Goal: Task Accomplishment & Management: Complete application form

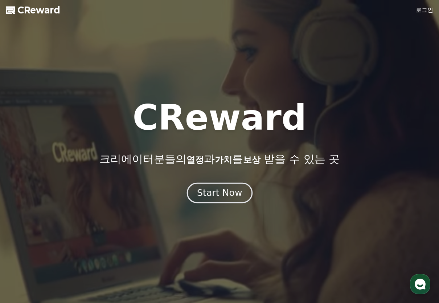
click at [217, 189] on div "Start Now" at bounding box center [219, 193] width 45 height 12
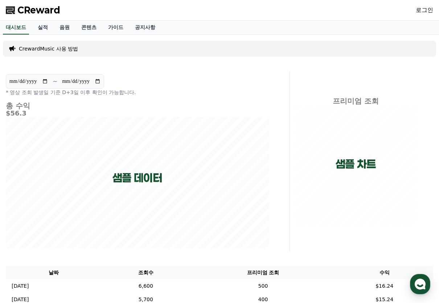
click at [72, 49] on p "CrewardMusic 사용 방법" at bounding box center [48, 48] width 59 height 7
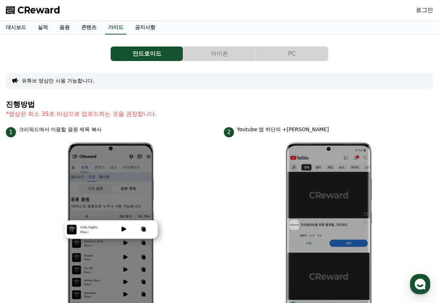
click at [310, 52] on button "PC" at bounding box center [292, 53] width 72 height 15
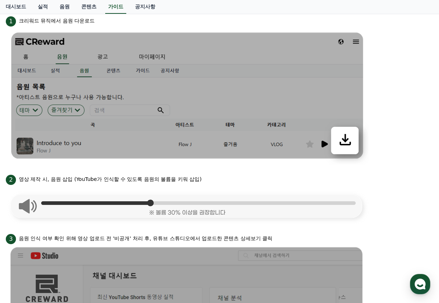
scroll to position [130, 0]
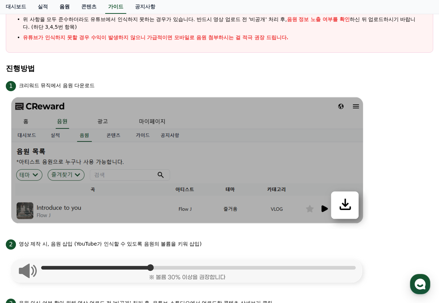
click at [69, 8] on link "음원" at bounding box center [65, 7] width 22 height 14
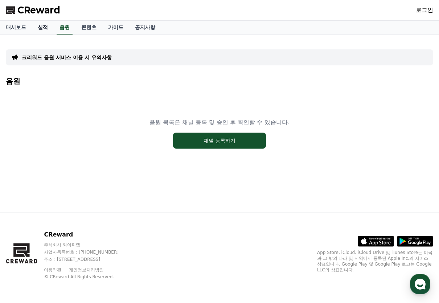
click at [44, 31] on link "실적" at bounding box center [43, 28] width 22 height 14
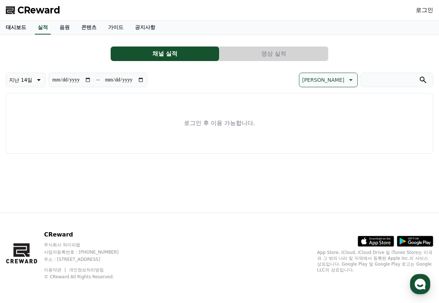
click at [14, 27] on link "대시보드" at bounding box center [16, 28] width 32 height 14
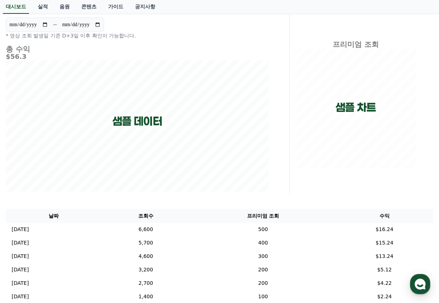
scroll to position [153, 0]
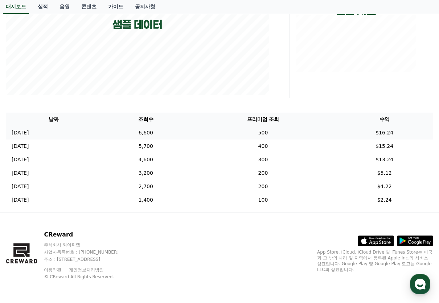
click at [176, 130] on td "6,600" at bounding box center [145, 132] width 89 height 13
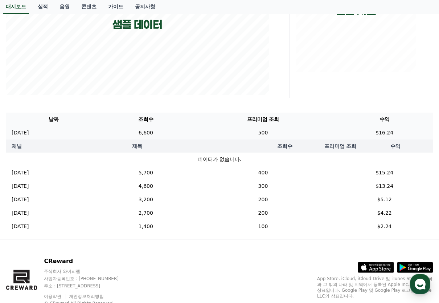
click at [176, 130] on td "6,600" at bounding box center [145, 132] width 89 height 13
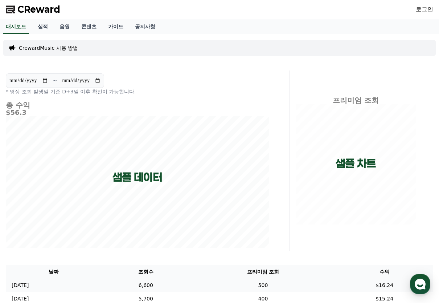
scroll to position [0, 0]
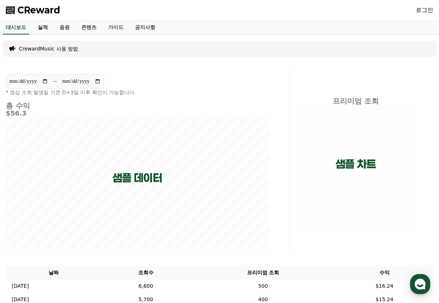
click at [43, 25] on link "실적" at bounding box center [43, 28] width 22 height 14
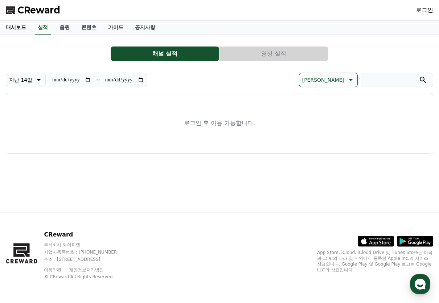
click at [27, 32] on link "대시보드" at bounding box center [16, 28] width 32 height 14
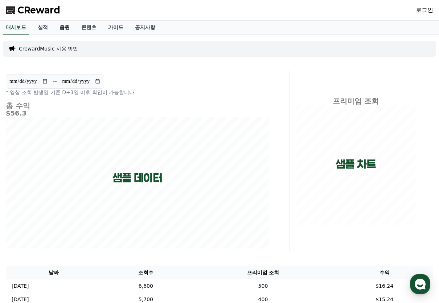
click at [66, 31] on link "음원" at bounding box center [65, 28] width 22 height 14
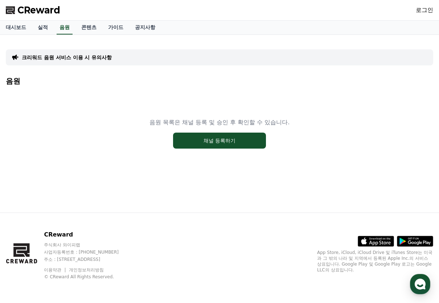
click at [69, 61] on p "크리워드 음원 서비스 이용 시 유의사항" at bounding box center [67, 57] width 90 height 7
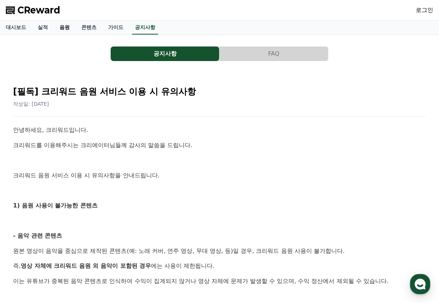
click at [64, 30] on link "음원" at bounding box center [65, 28] width 22 height 14
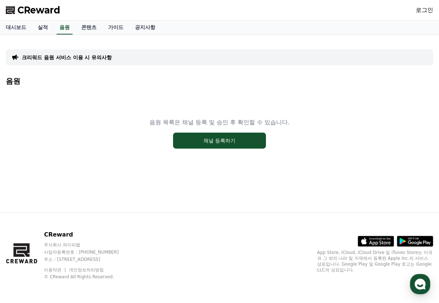
click at [421, 12] on link "로그인" at bounding box center [424, 10] width 17 height 9
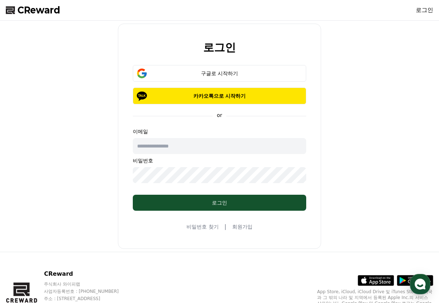
click at [196, 151] on input "text" at bounding box center [219, 146] width 173 height 16
click at [200, 147] on input "text" at bounding box center [219, 146] width 173 height 16
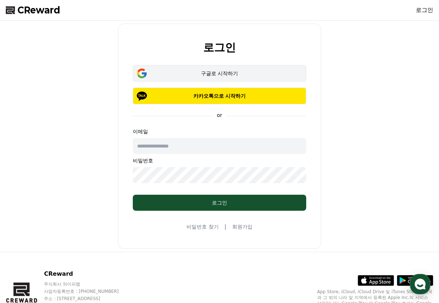
click at [223, 70] on div "구글로 시작하기" at bounding box center [219, 73] width 152 height 7
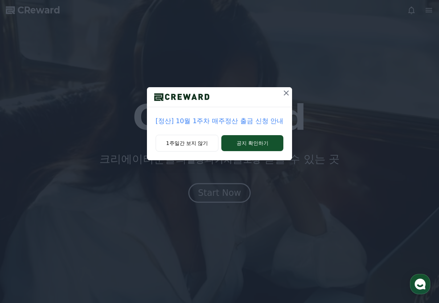
click at [217, 120] on p "[정산] 10월 1주차 매주정산 출금 신청 안내" at bounding box center [220, 121] width 128 height 10
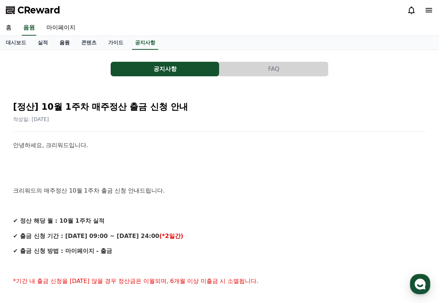
click at [61, 47] on link "음원" at bounding box center [65, 43] width 22 height 14
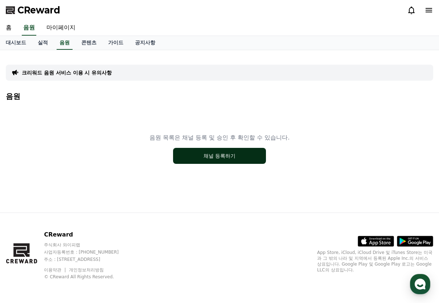
click at [222, 156] on button "채널 등록하기" at bounding box center [219, 156] width 93 height 16
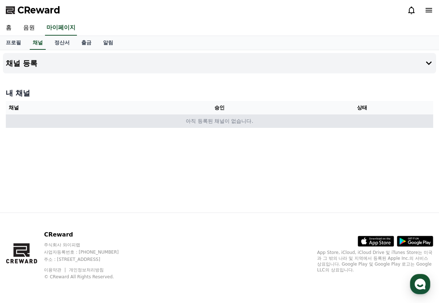
click at [240, 115] on td "아직 등록된 채널이 없습니다." at bounding box center [220, 120] width 428 height 13
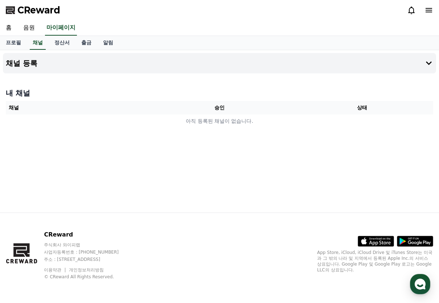
click at [83, 105] on th "채널" at bounding box center [77, 107] width 143 height 13
click at [21, 92] on h4 "내 채널" at bounding box center [220, 93] width 428 height 10
click at [34, 64] on h4 "채널 등록" at bounding box center [22, 63] width 32 height 8
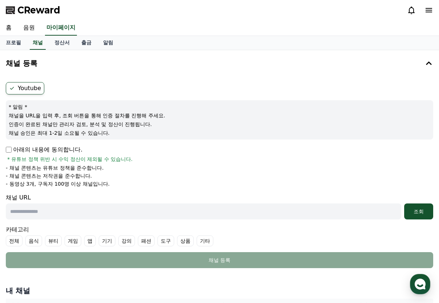
click at [34, 87] on label "Youtube" at bounding box center [25, 88] width 38 height 12
click at [25, 91] on label "Youtube" at bounding box center [25, 88] width 38 height 12
click at [128, 216] on input "text" at bounding box center [204, 211] width 396 height 16
paste input "**********"
type input "**********"
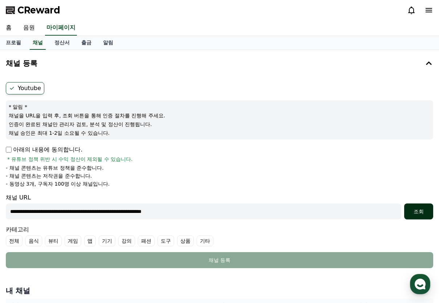
click at [425, 209] on div "조회" at bounding box center [418, 211] width 23 height 7
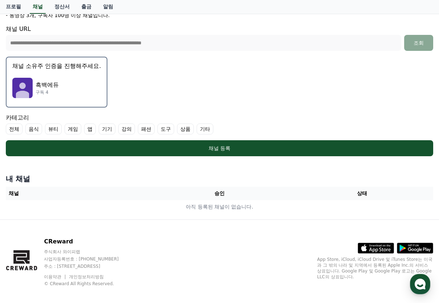
scroll to position [175, 0]
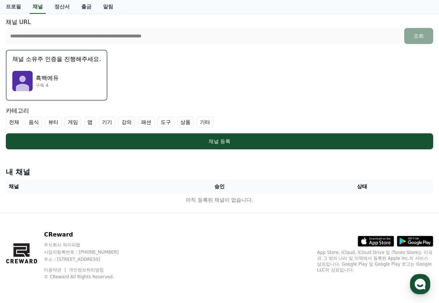
click at [78, 80] on div "흑백에듀 구독 4" at bounding box center [56, 80] width 89 height 29
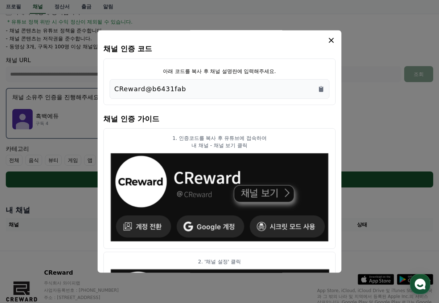
scroll to position [78, 0]
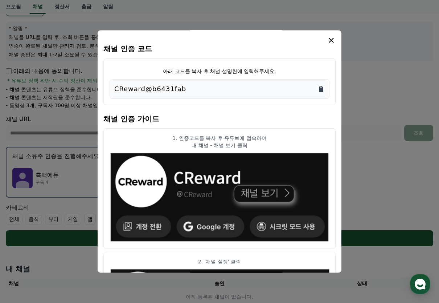
click at [323, 89] on icon "Copy to clipboard" at bounding box center [321, 88] width 4 height 5
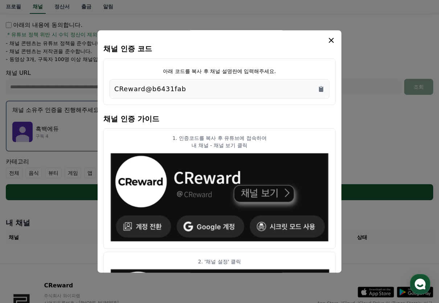
scroll to position [54, 0]
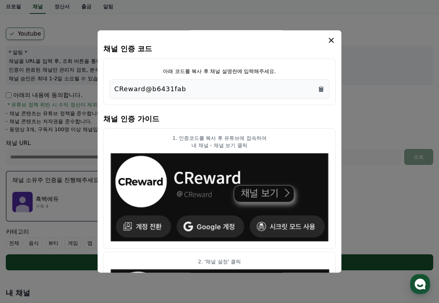
click at [334, 41] on icon "modal" at bounding box center [331, 40] width 9 height 9
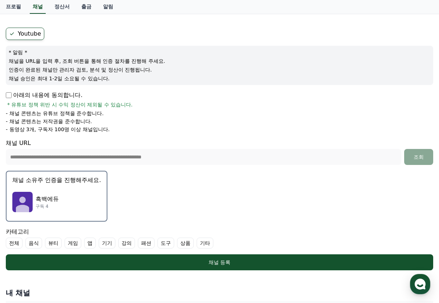
scroll to position [151, 0]
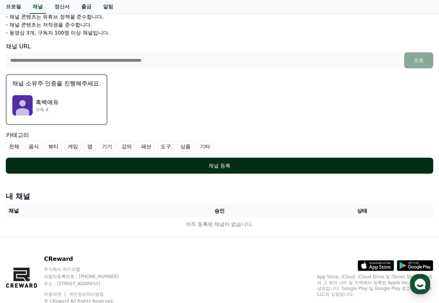
click at [221, 163] on div "채널 등록" at bounding box center [219, 165] width 398 height 7
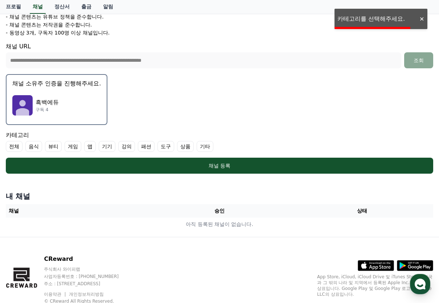
click at [77, 99] on div "흑백에듀 구독 4" at bounding box center [56, 105] width 89 height 29
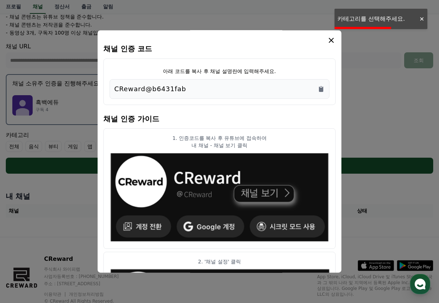
click at [333, 42] on icon "modal" at bounding box center [331, 40] width 5 height 5
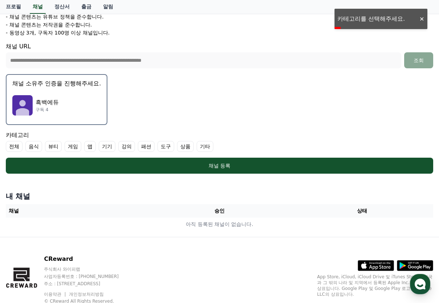
click at [124, 146] on label "강의" at bounding box center [126, 146] width 17 height 11
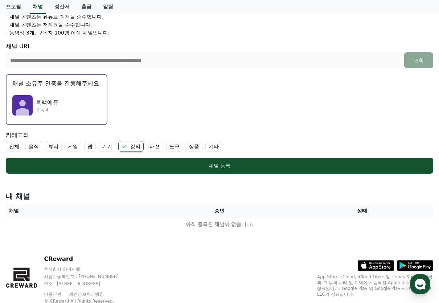
click at [132, 144] on label "강의" at bounding box center [130, 146] width 25 height 11
click at [132, 146] on label "강의" at bounding box center [126, 146] width 17 height 11
click at [217, 147] on label "기타" at bounding box center [213, 146] width 17 height 11
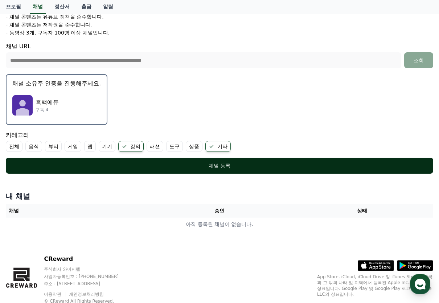
click at [210, 167] on div "채널 등록" at bounding box center [219, 165] width 398 height 7
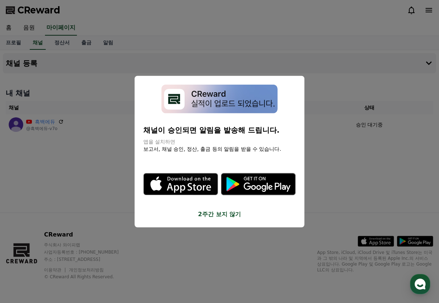
click at [221, 215] on button "2주간 보지 않기" at bounding box center [219, 213] width 152 height 9
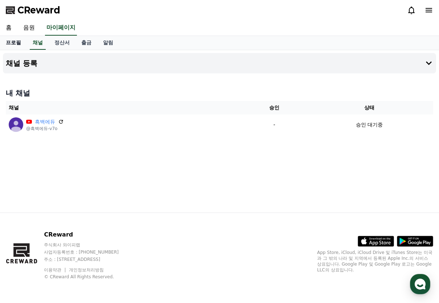
click at [12, 45] on link "프로필" at bounding box center [13, 43] width 27 height 14
select select "**********"
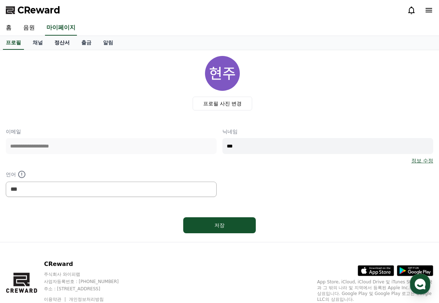
click at [63, 44] on link "정산서" at bounding box center [62, 43] width 27 height 14
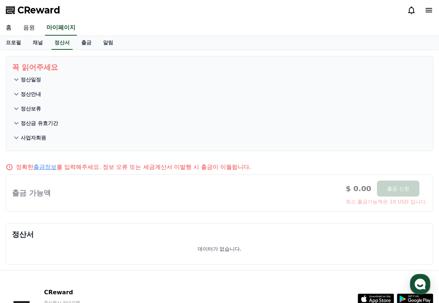
click at [31, 25] on link "음원" at bounding box center [28, 27] width 23 height 15
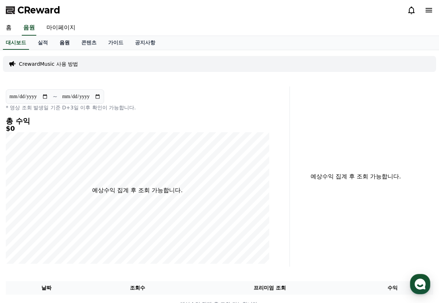
click at [56, 44] on link "음원" at bounding box center [65, 43] width 22 height 14
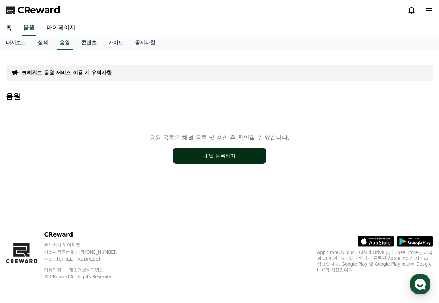
click at [214, 156] on button "채널 등록하기" at bounding box center [219, 156] width 93 height 16
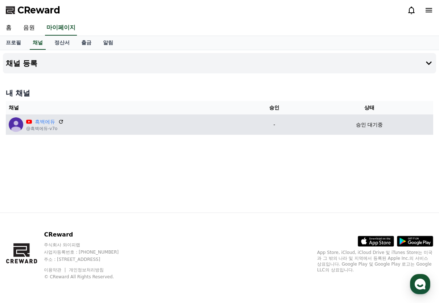
click at [110, 121] on div "흑백에듀 @흑백에듀-v7o" at bounding box center [125, 124] width 232 height 15
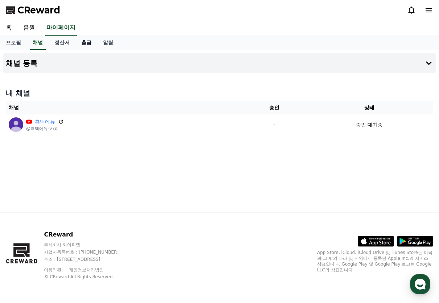
click at [93, 41] on link "출금" at bounding box center [86, 43] width 22 height 14
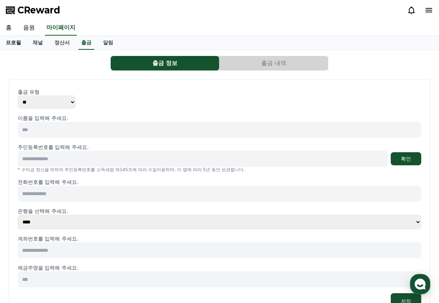
click at [13, 41] on link "프로필" at bounding box center [13, 43] width 27 height 14
select select "**********"
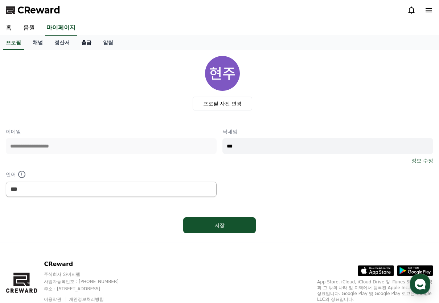
click at [85, 41] on link "출금" at bounding box center [86, 43] width 22 height 14
